Goal: Information Seeking & Learning: Find specific fact

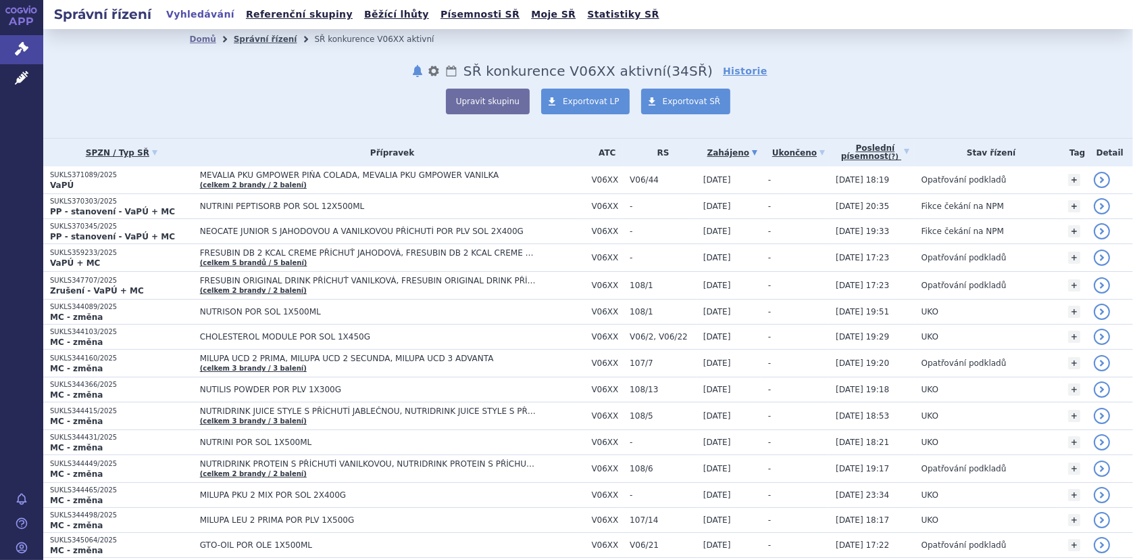
click at [260, 39] on link "Správní řízení" at bounding box center [266, 38] width 64 height 9
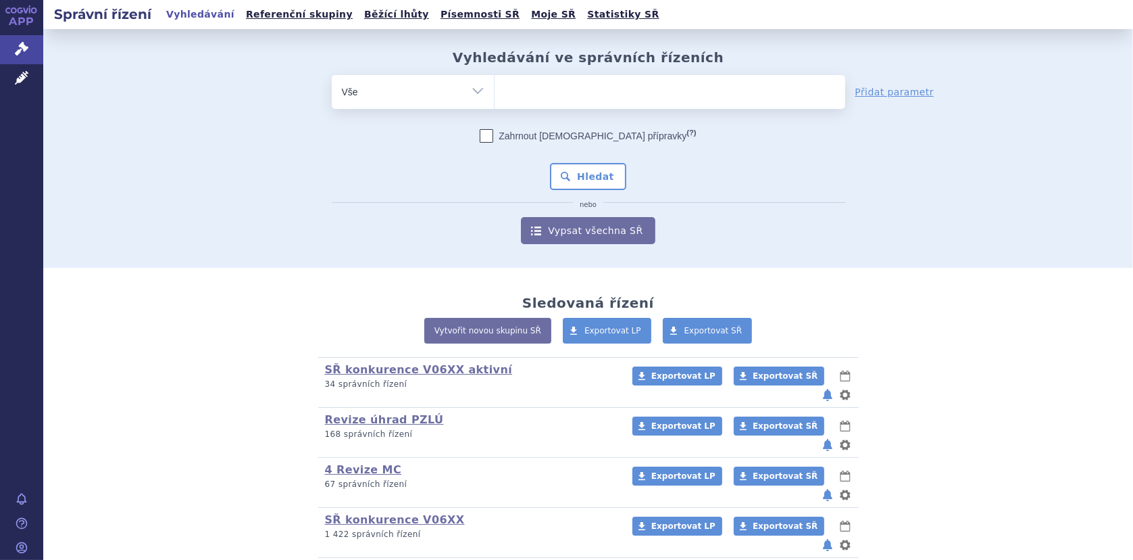
click at [512, 85] on ul at bounding box center [670, 89] width 351 height 28
click at [495, 85] on select at bounding box center [494, 91] width 1 height 34
click at [514, 96] on ul at bounding box center [670, 89] width 351 height 28
click at [495, 96] on select at bounding box center [494, 91] width 1 height 34
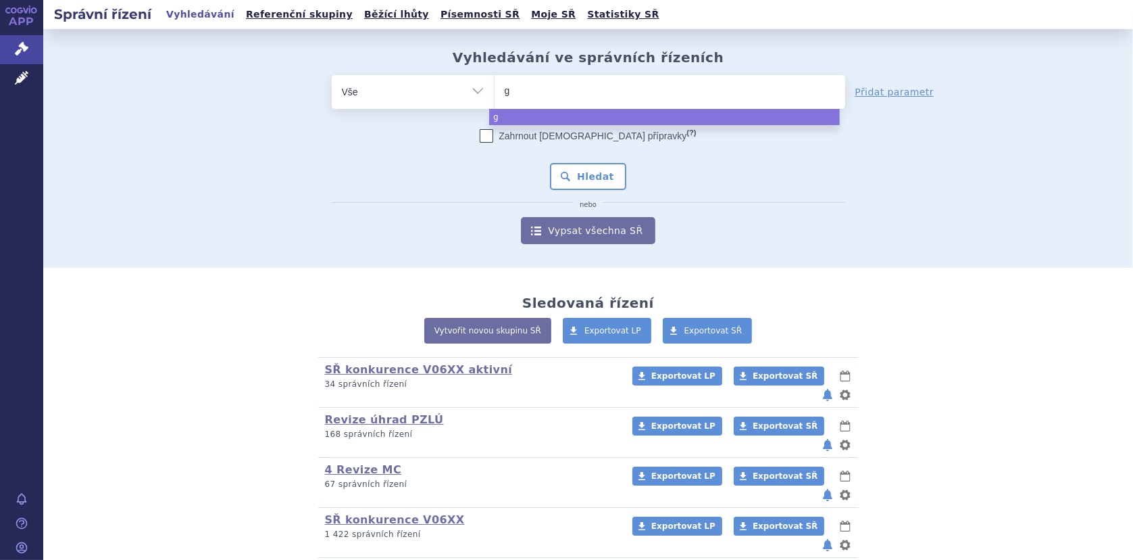
type input "gl"
type input "glu"
type input "gluc"
type input "gluce"
type input "glucern"
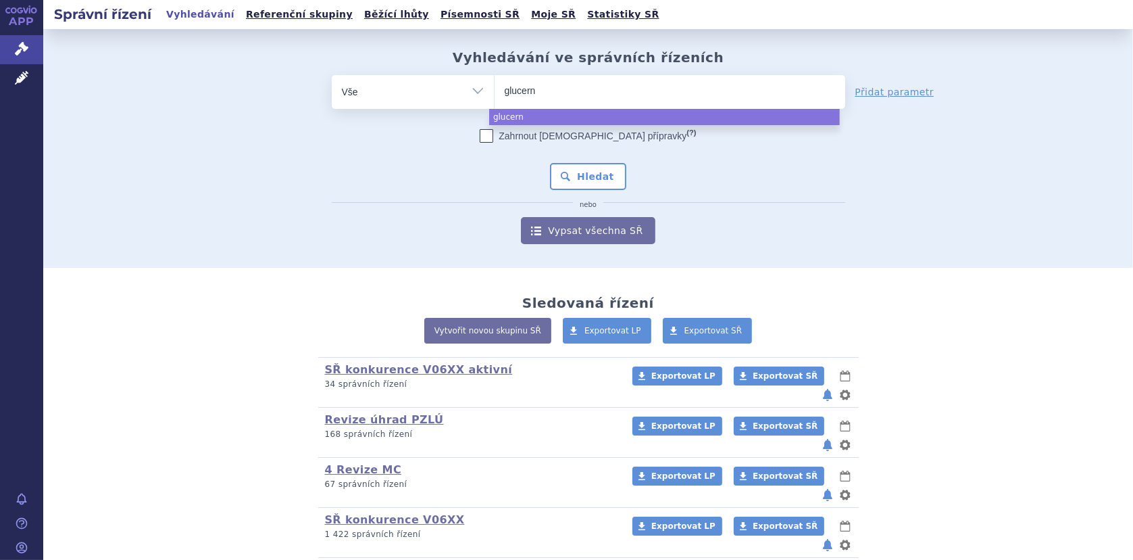
type input "glucerna"
select select "glucerna"
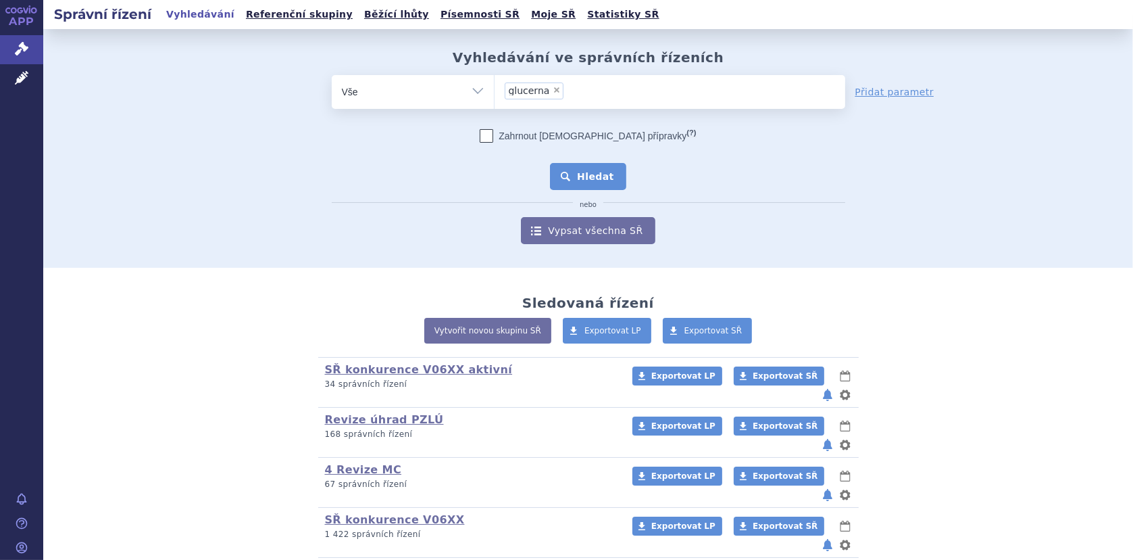
click at [574, 174] on button "Hledat" at bounding box center [588, 176] width 76 height 27
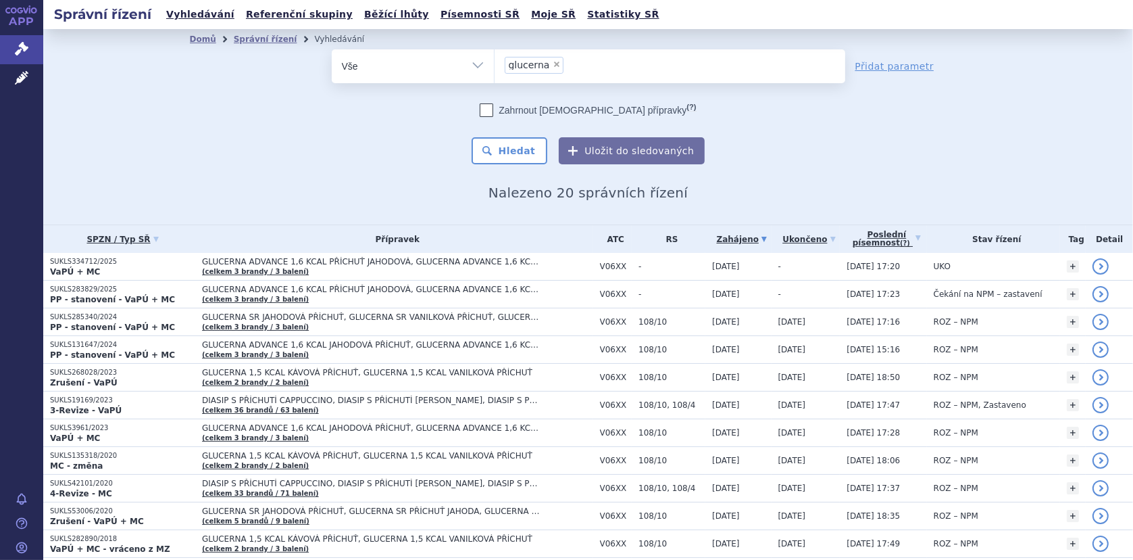
click at [553, 64] on span "×" at bounding box center [557, 64] width 8 height 8
click at [495, 64] on select "glucerna" at bounding box center [494, 66] width 1 height 34
select select
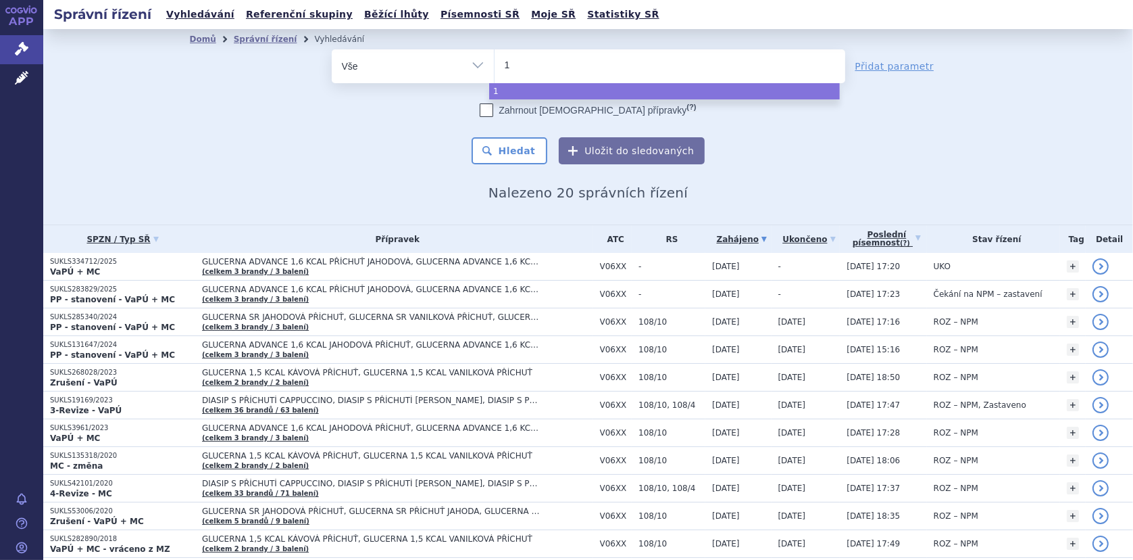
type input "10"
type input "108"
type input "108/"
type input "108/1"
type input "108/10"
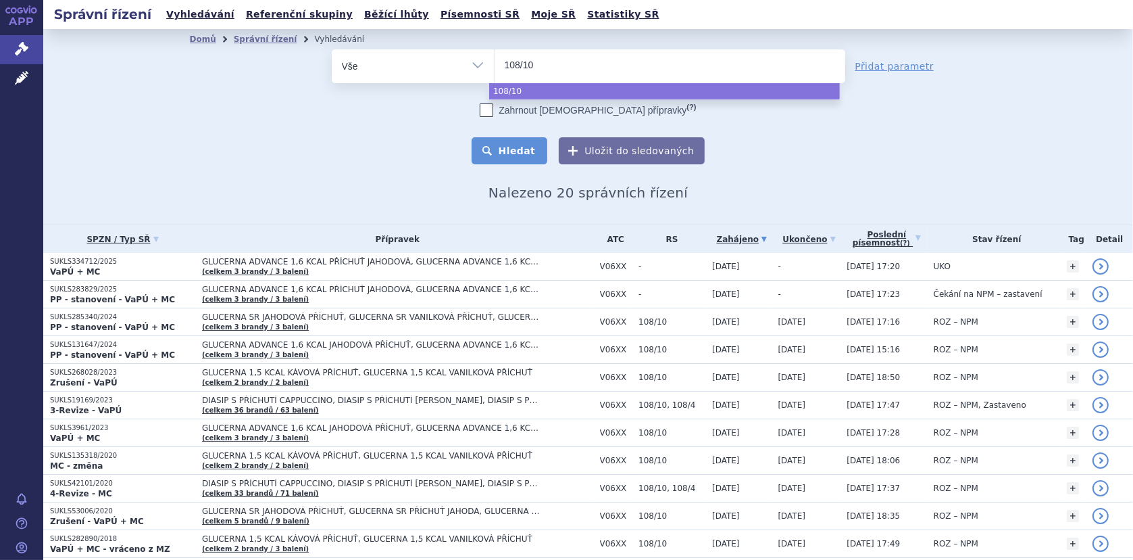
select select "108/10"
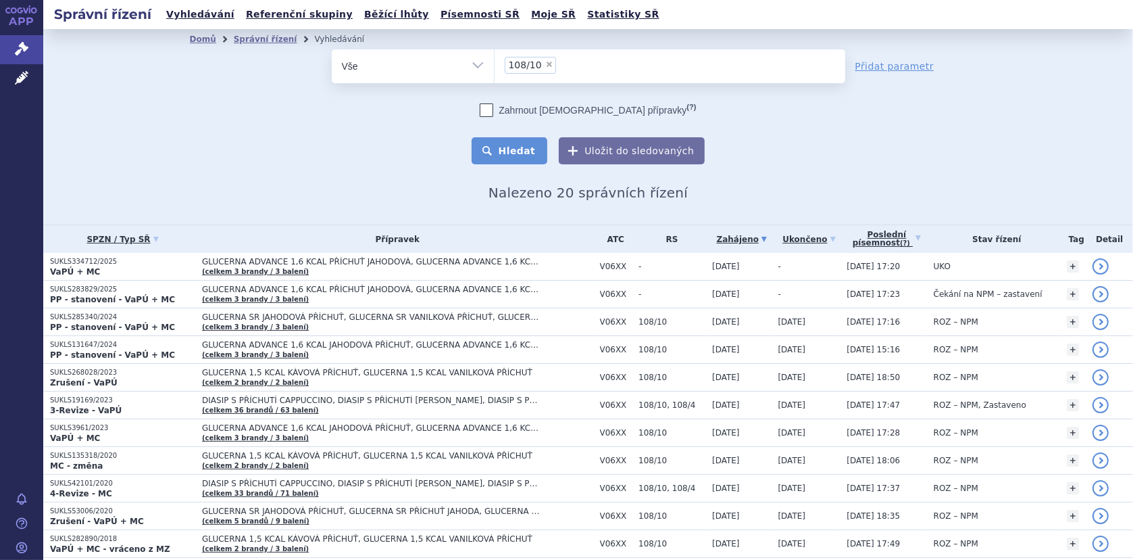
click at [528, 151] on button "Hledat" at bounding box center [510, 150] width 76 height 27
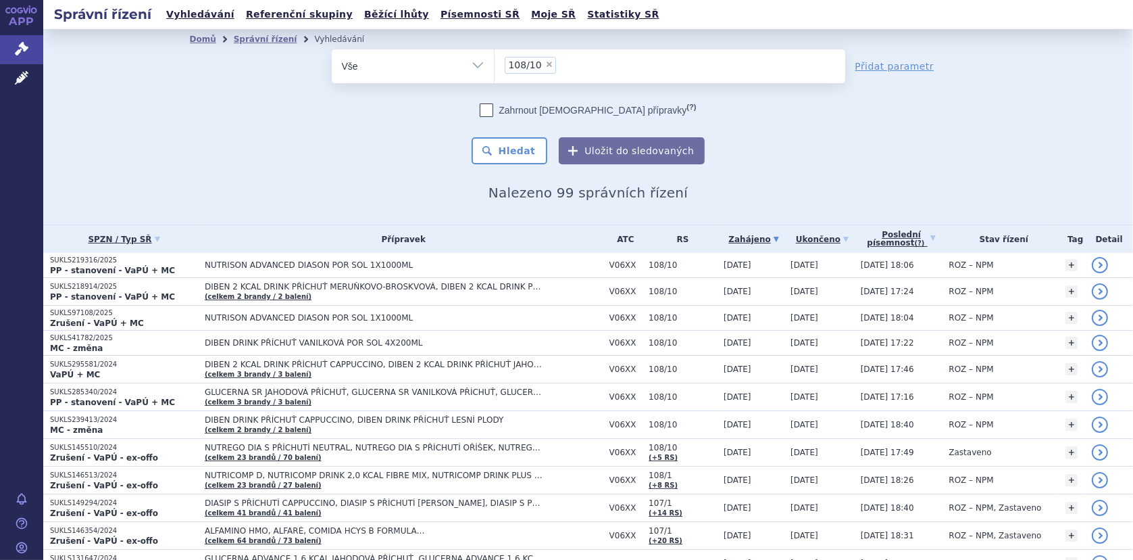
click at [545, 64] on span "×" at bounding box center [549, 64] width 8 height 8
click at [495, 64] on select "108/10" at bounding box center [494, 66] width 1 height 34
select select
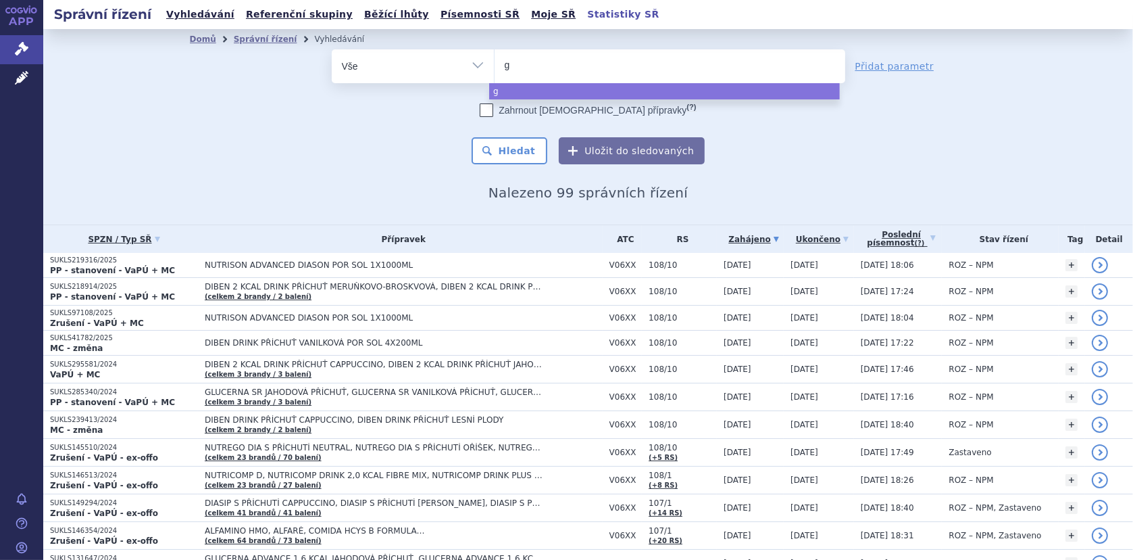
type input "gl"
type input "gluc"
type input "gluce"
type input "glucer"
type input "glucern"
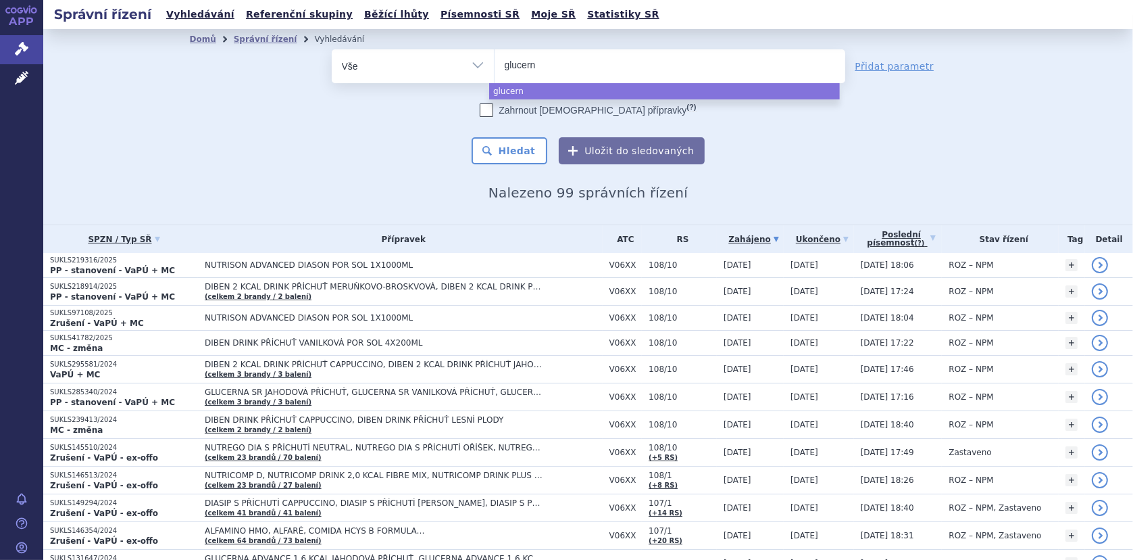
type input "glucerna"
type input "glucerna a"
type input "glucerna ad"
type input "glucerna adv"
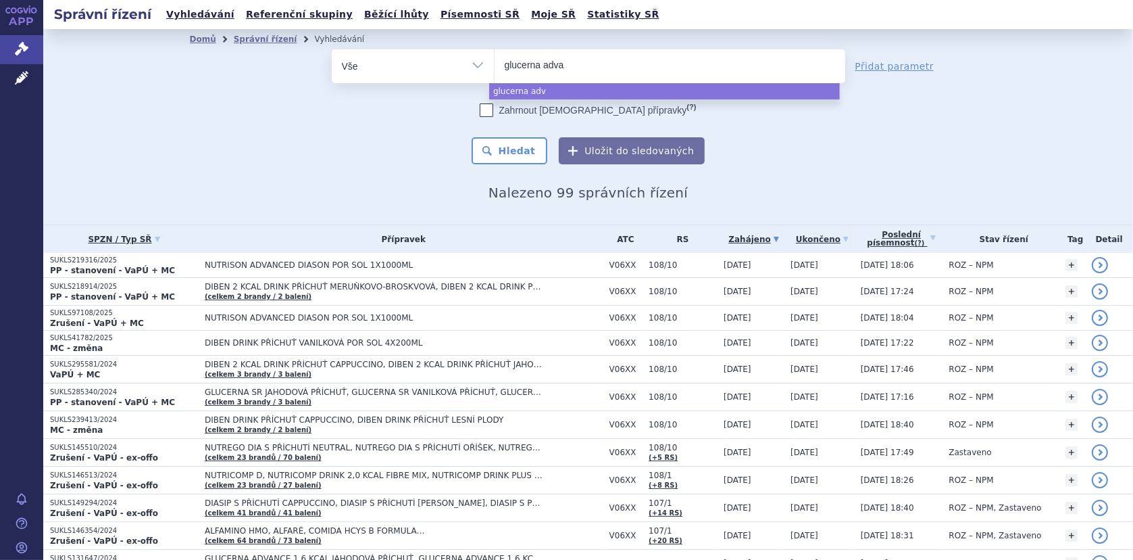
type input "glucerna advan"
type input "glucerna advanc"
type input "glucerna advance"
select select "glucerna advance"
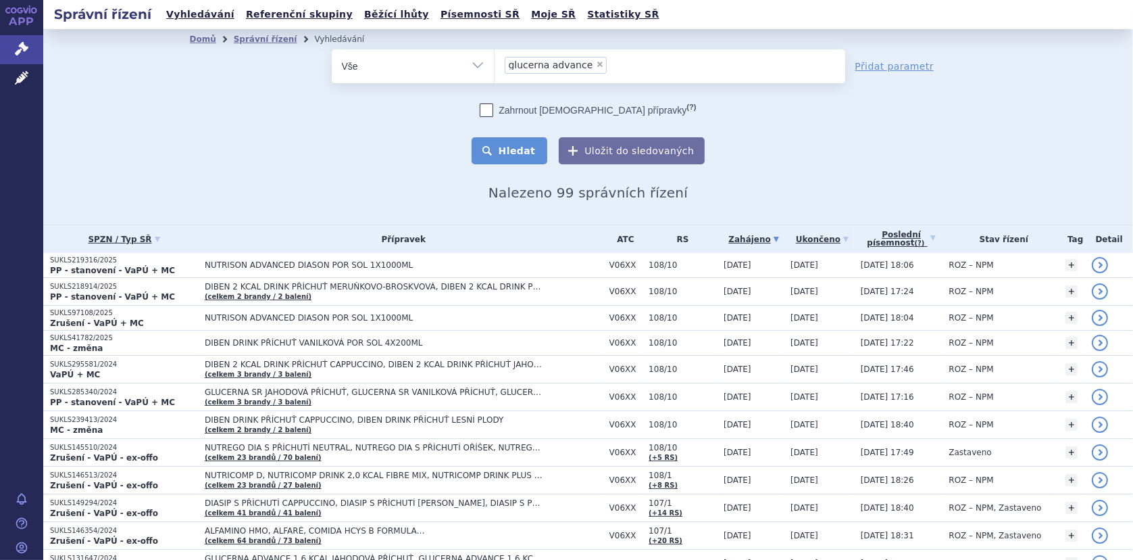
click at [504, 158] on button "Hledat" at bounding box center [510, 150] width 76 height 27
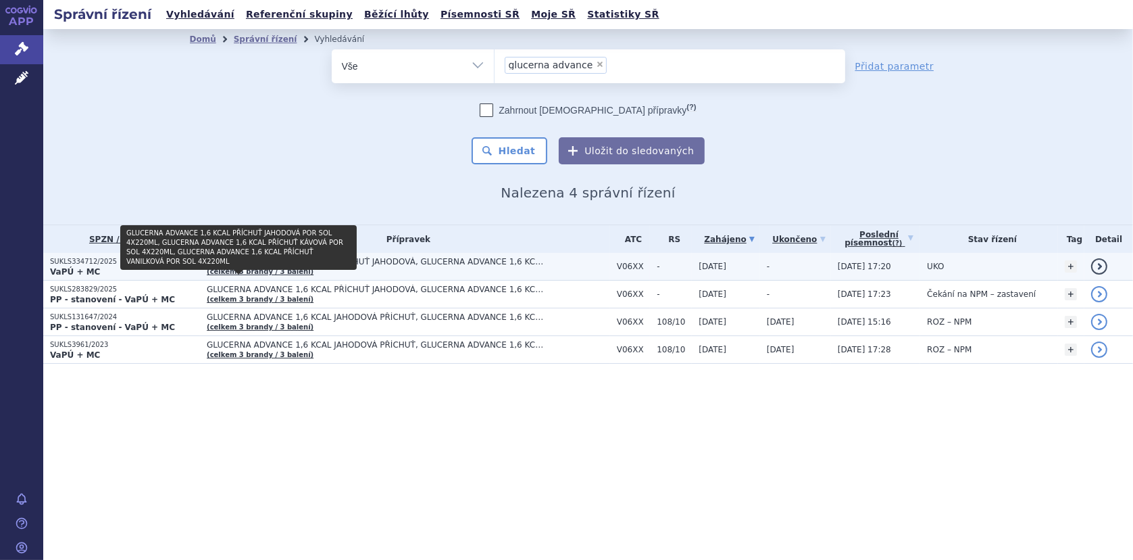
click at [272, 271] on link "(celkem 3 brandy / 3 balení)" at bounding box center [260, 271] width 107 height 7
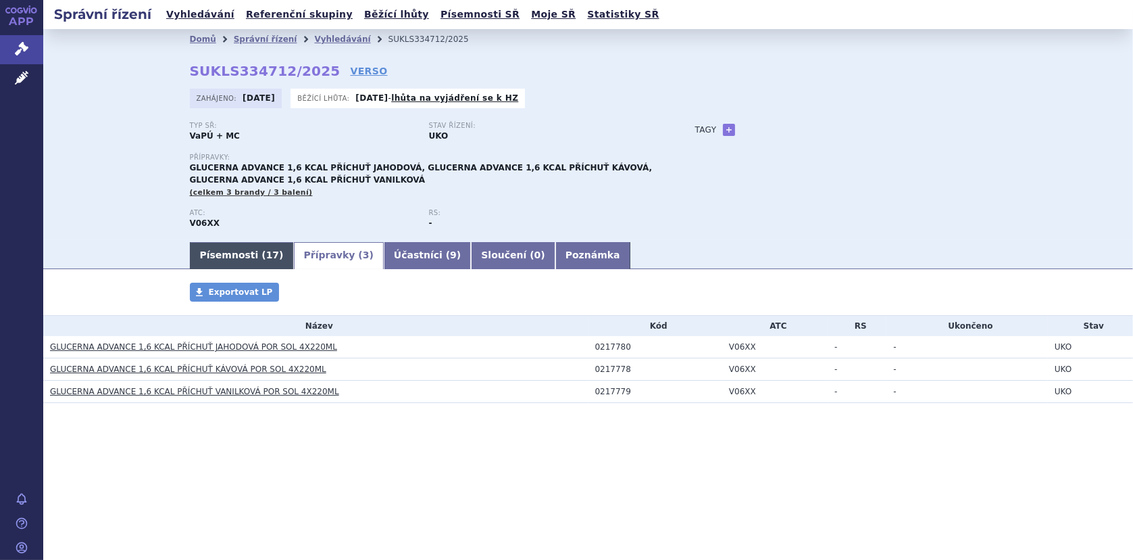
click at [226, 247] on link "Písemnosti ( 17 )" at bounding box center [242, 255] width 104 height 27
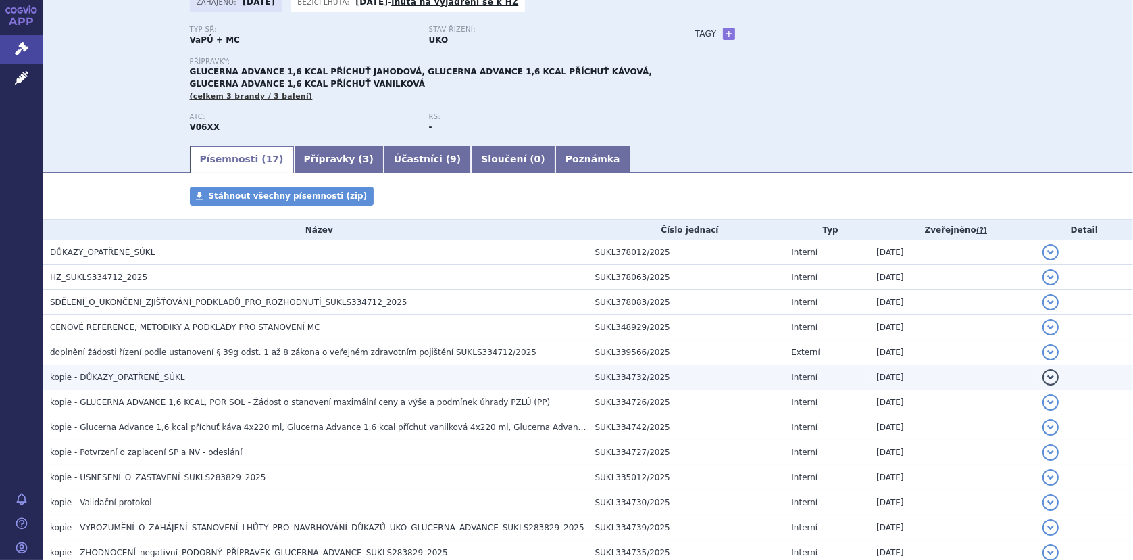
scroll to position [135, 0]
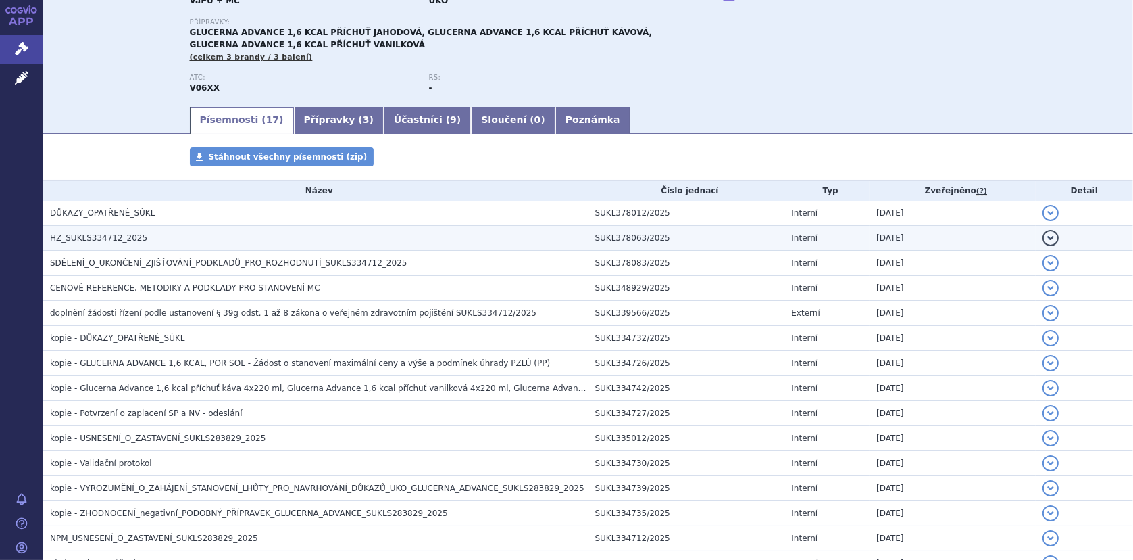
click at [118, 239] on span "HZ_SUKLS334712_2025" at bounding box center [98, 237] width 97 height 9
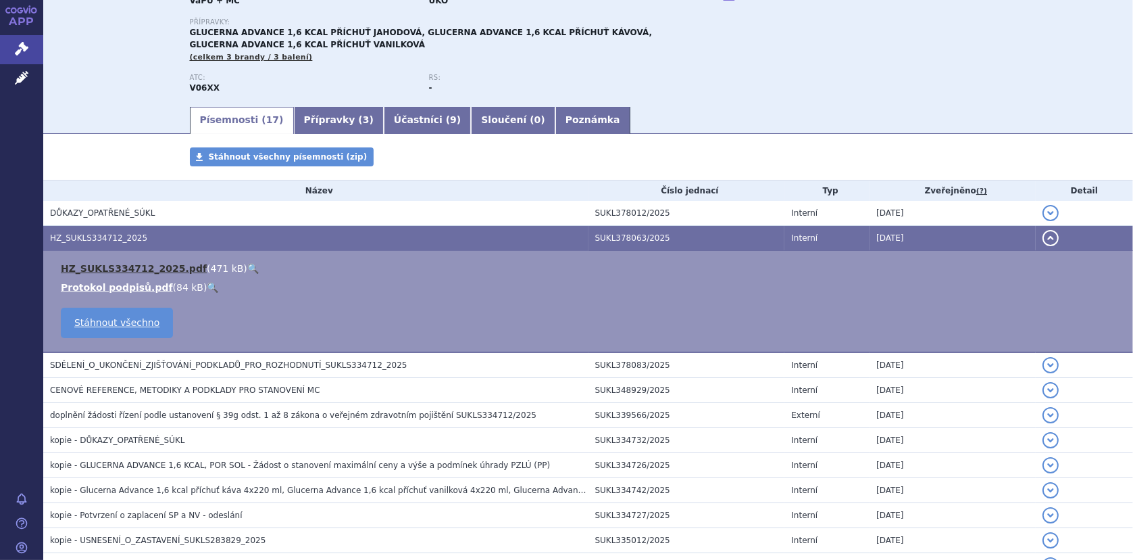
click at [141, 267] on link "HZ_SUKLS334712_2025.pdf" at bounding box center [134, 268] width 146 height 11
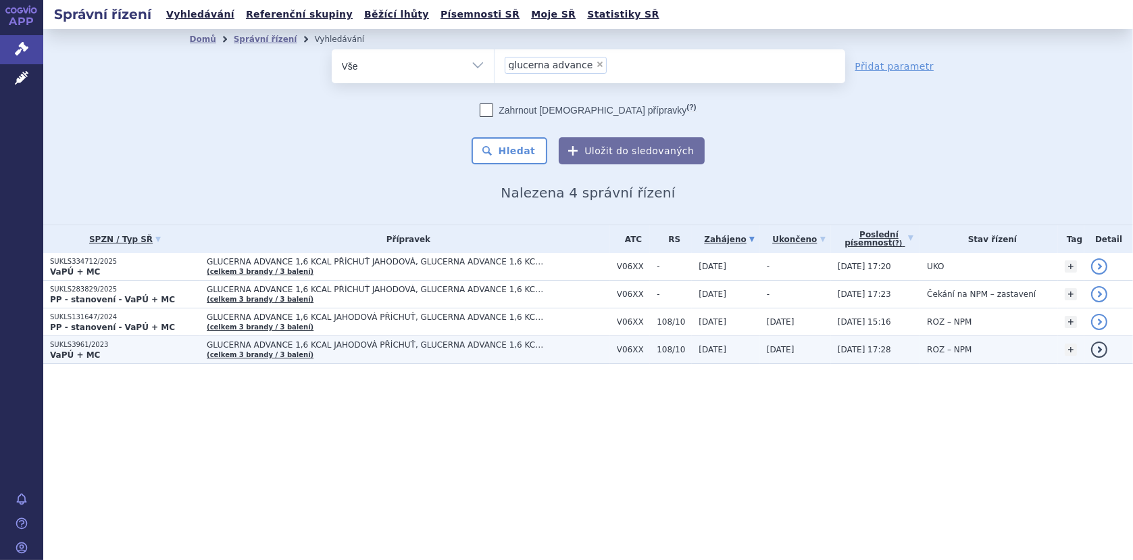
click at [249, 345] on span "GLUCERNA ADVANCE 1,6 KCAL JAHODOVÁ PŘÍCHUŤ, GLUCERNA ADVANCE 1,6 KCAL KÁVOVÁ PŘ…" at bounding box center [376, 344] width 338 height 9
